Goal: Navigation & Orientation: Find specific page/section

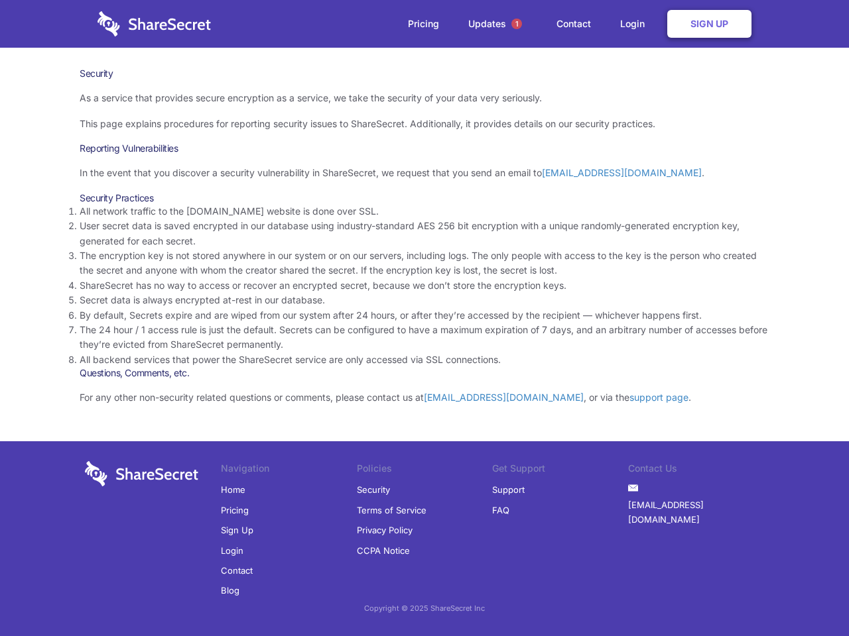
click at [424, 318] on li "By default, Secrets expire and are wiped from our system after 24 hours, or aft…" at bounding box center [424, 315] width 689 height 15
click at [516, 24] on span "1" at bounding box center [516, 24] width 11 height 11
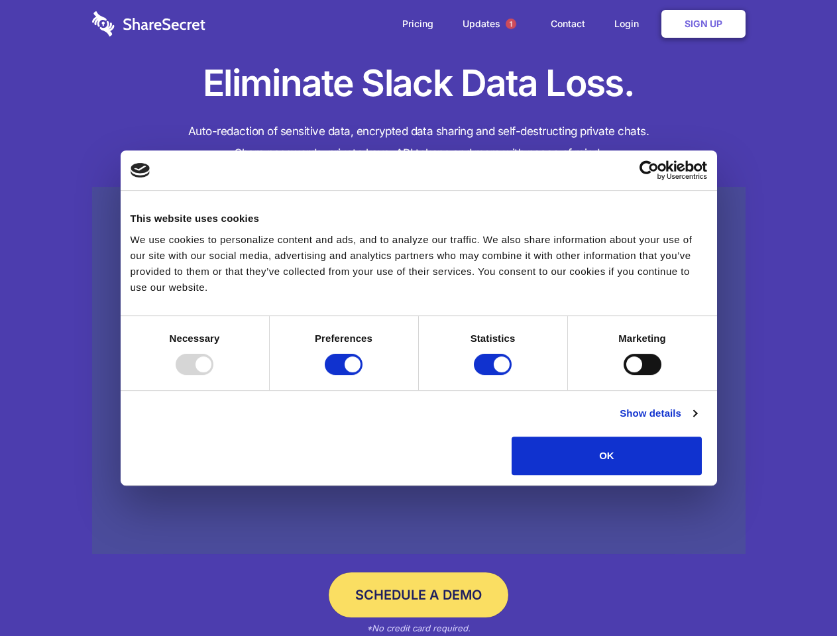
click at [213, 375] on div at bounding box center [195, 364] width 38 height 21
click at [363, 375] on input "Preferences" at bounding box center [344, 364] width 38 height 21
checkbox input "false"
click at [495, 375] on input "Statistics" at bounding box center [493, 364] width 38 height 21
checkbox input "false"
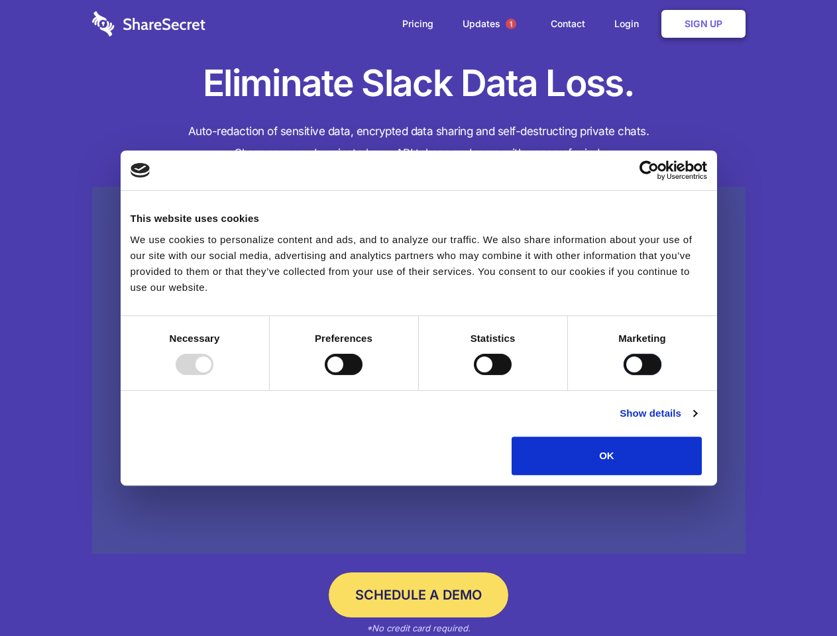
click at [624, 375] on input "Marketing" at bounding box center [643, 364] width 38 height 21
checkbox input "true"
click at [697, 422] on link "Show details" at bounding box center [658, 414] width 77 height 16
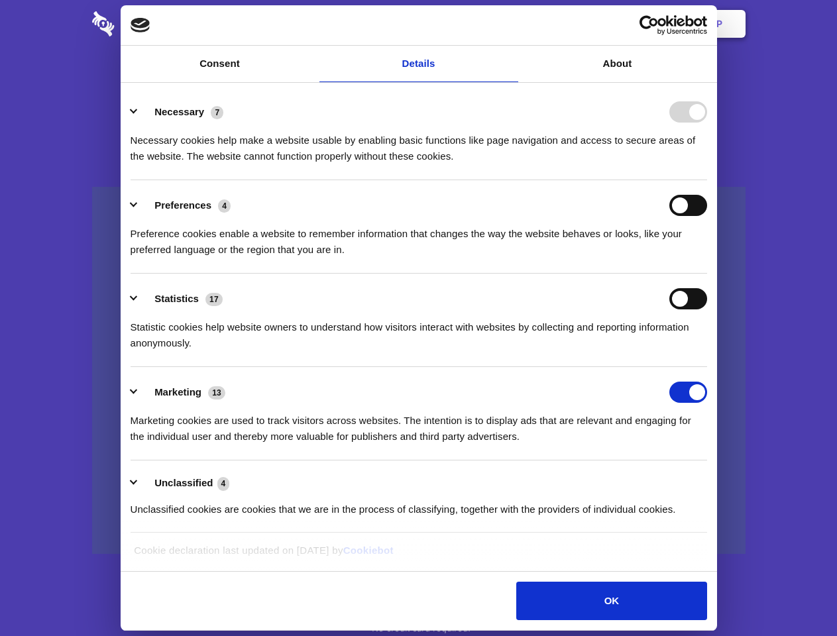
click at [707, 180] on li "Necessary 7 Necessary cookies help make a website usable by enabling basic func…" at bounding box center [419, 133] width 577 height 93
click at [510, 24] on span "1" at bounding box center [511, 24] width 11 height 11
